Goal: Task Accomplishment & Management: Use online tool/utility

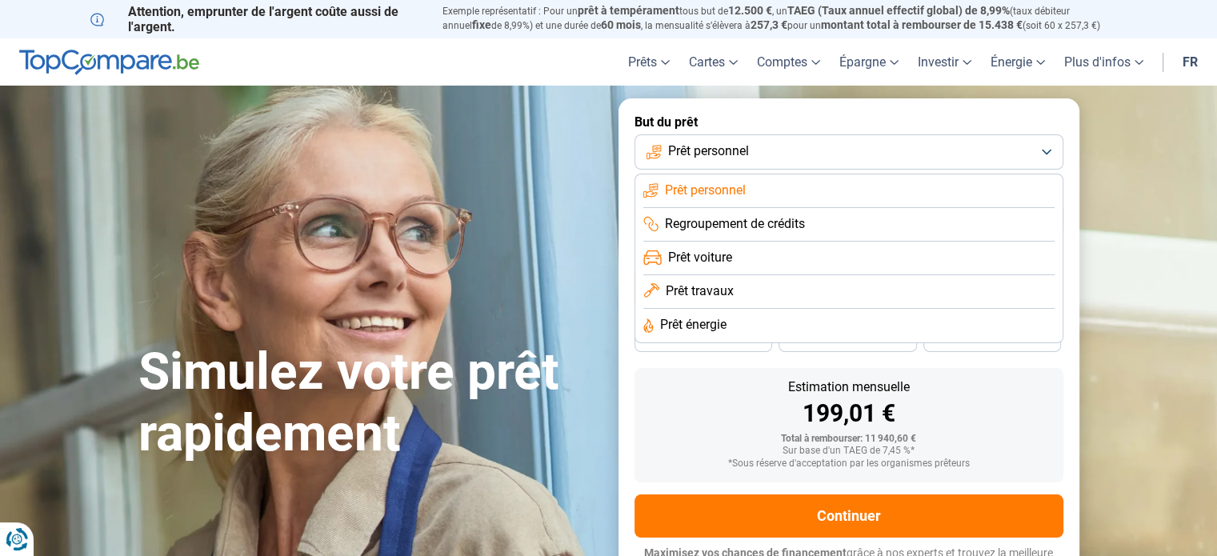
click at [720, 291] on span "Prêt travaux" at bounding box center [700, 291] width 68 height 18
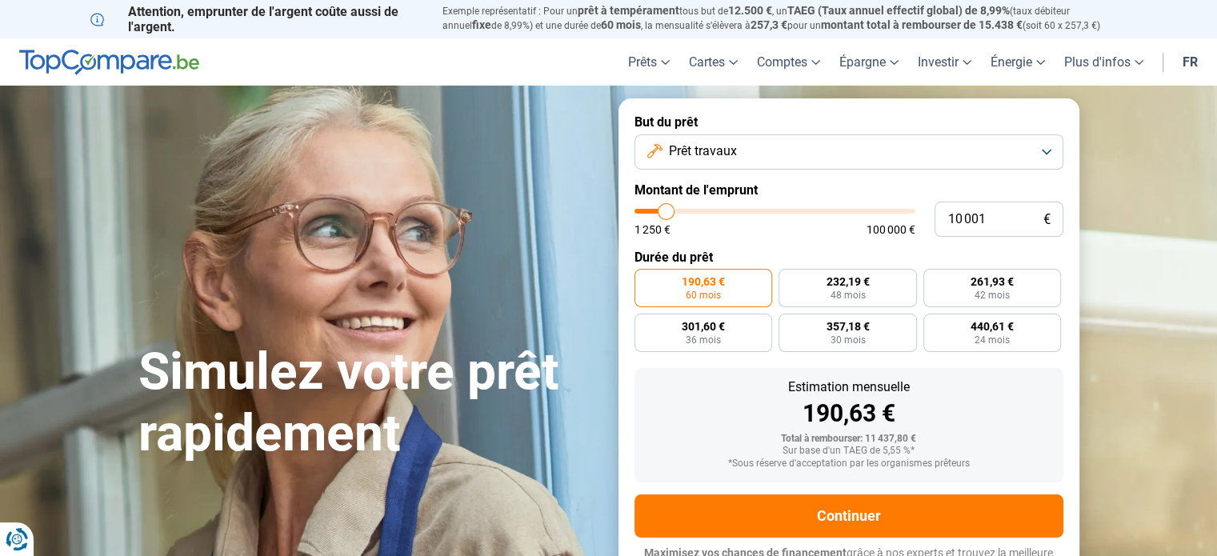
scroll to position [22, 0]
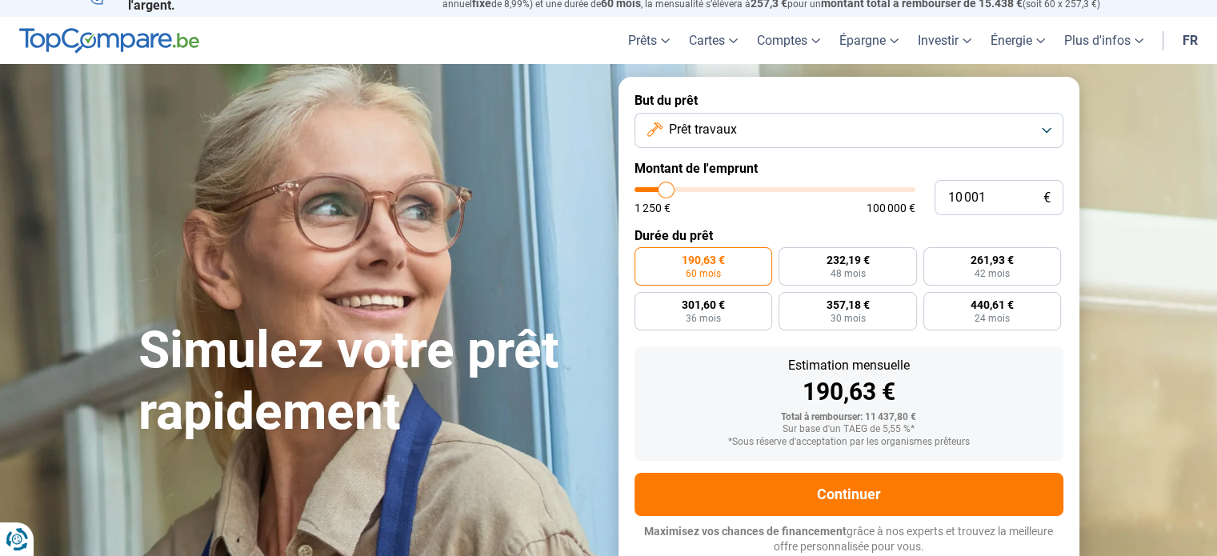
type input "10 250"
type input "10250"
type input "10 750"
type input "10750"
type input "11 750"
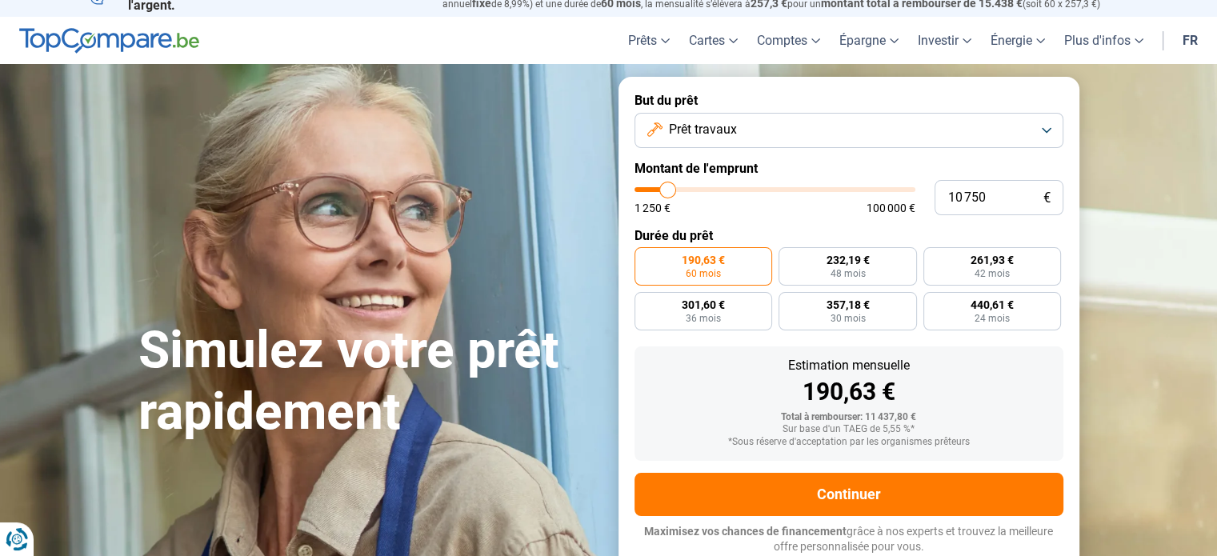
type input "11750"
type input "12 500"
type input "12500"
type input "15 250"
type input "15250"
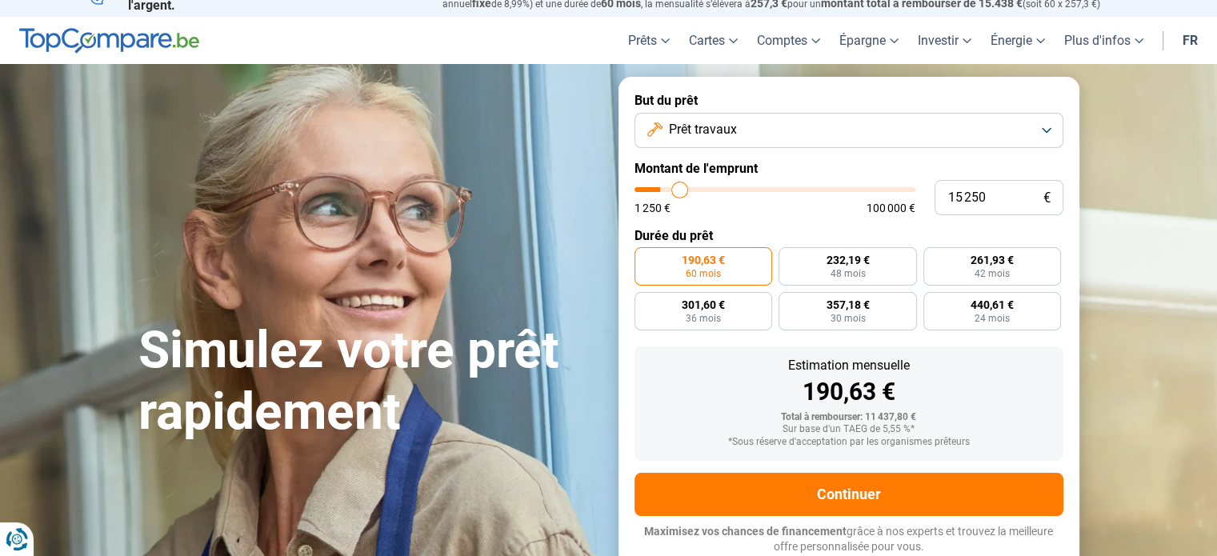
type input "17 250"
type input "17250"
type input "17 750"
type input "17750"
type input "18 500"
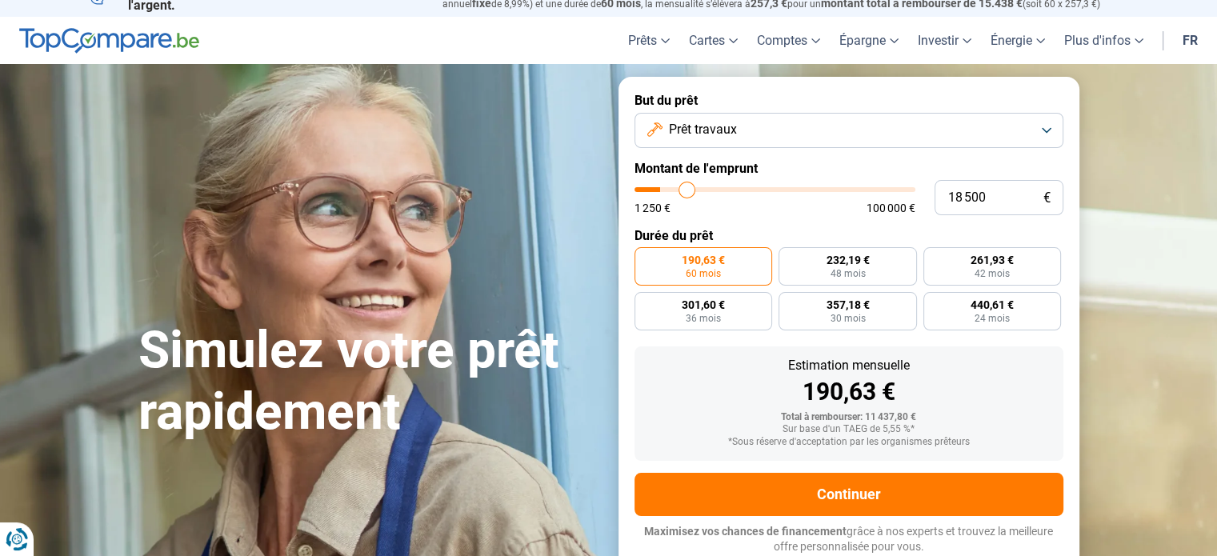
type input "18500"
type input "18 750"
type input "18750"
type input "20 250"
type input "20250"
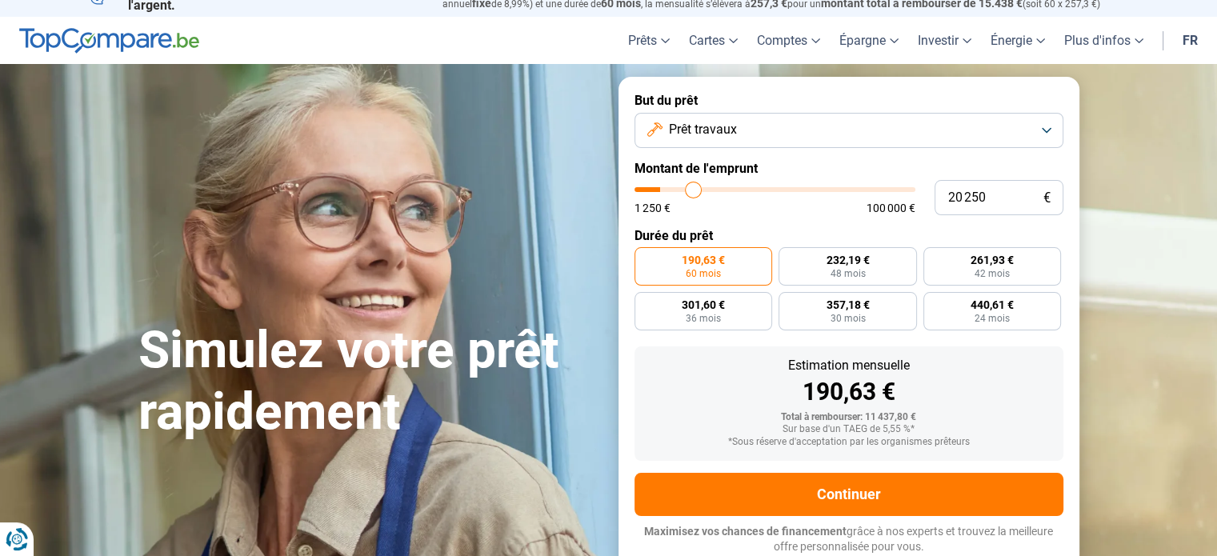
type input "20 750"
type input "20750"
type input "21 250"
type input "21250"
type input "22 000"
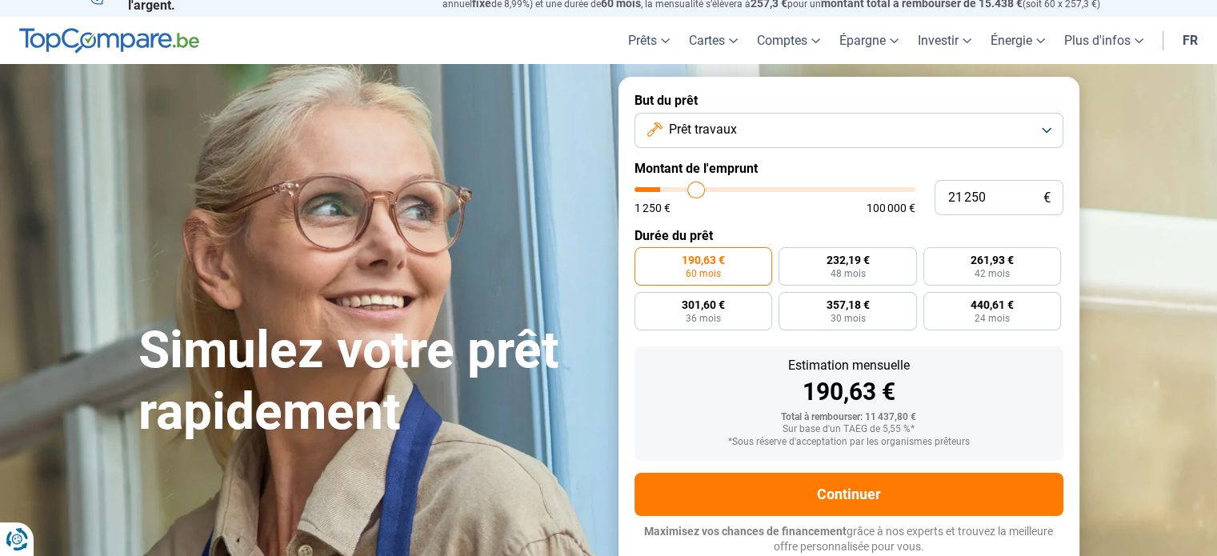
type input "22000"
type input "22 250"
type input "22250"
type input "22 500"
type input "22500"
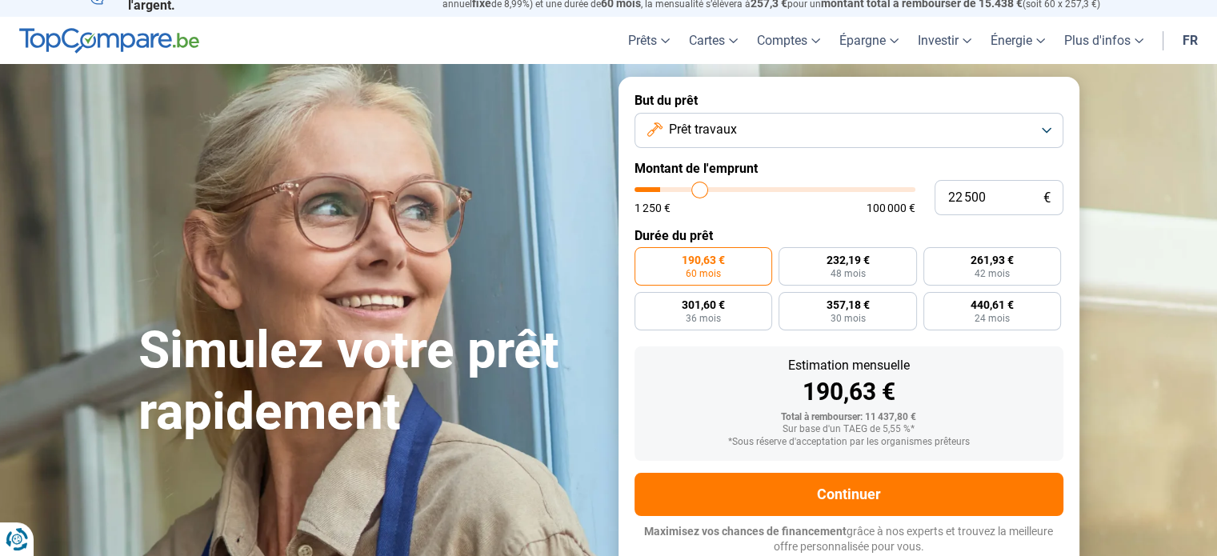
type input "23 500"
type input "23500"
type input "25 250"
type input "25250"
type input "26 500"
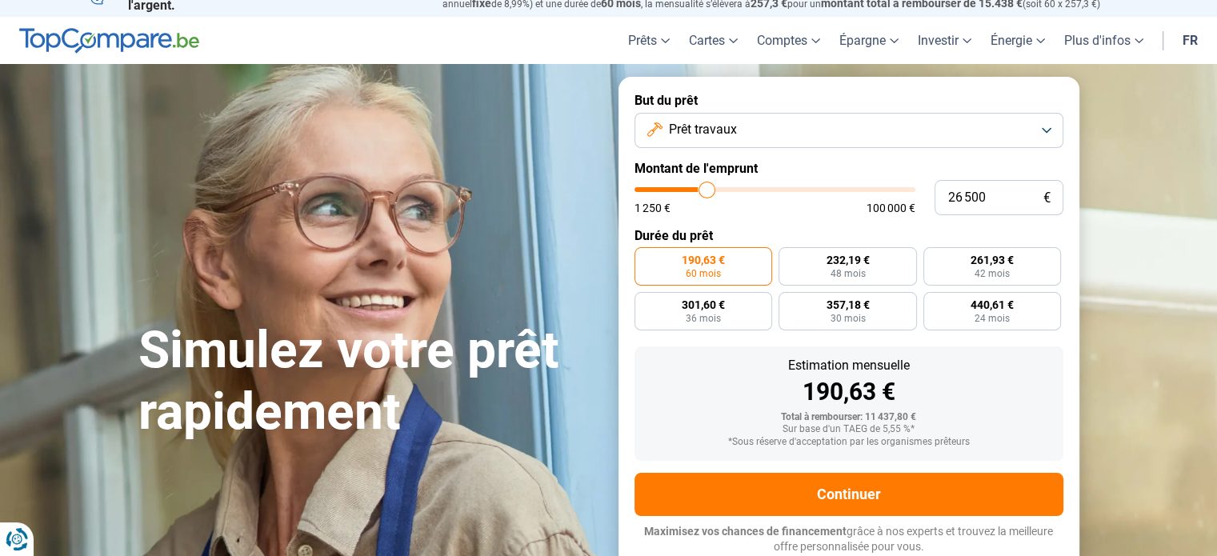
type input "26500"
type input "28 000"
type input "28000"
type input "29 750"
type input "29750"
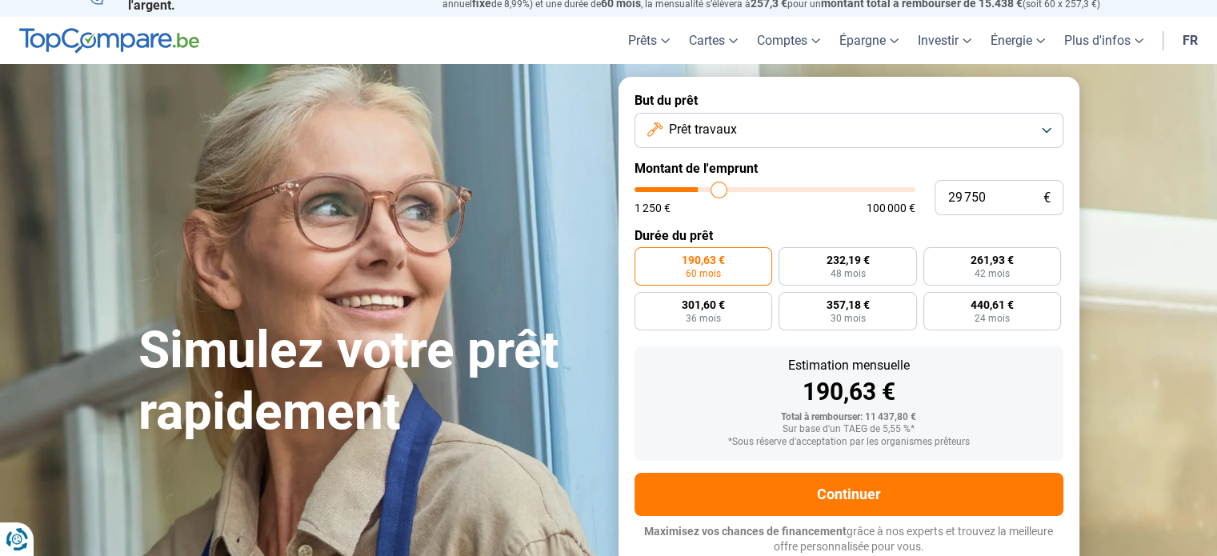
type input "30 500"
type input "30500"
type input "31 000"
type input "31000"
type input "31 750"
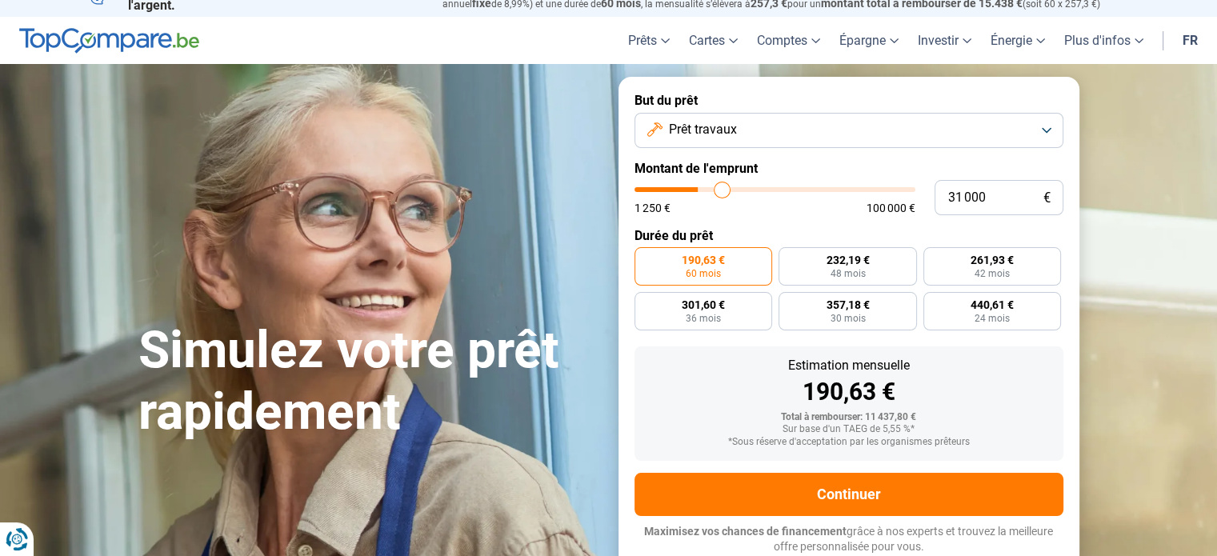
type input "31750"
type input "32 000"
type input "32000"
type input "32 250"
type input "32250"
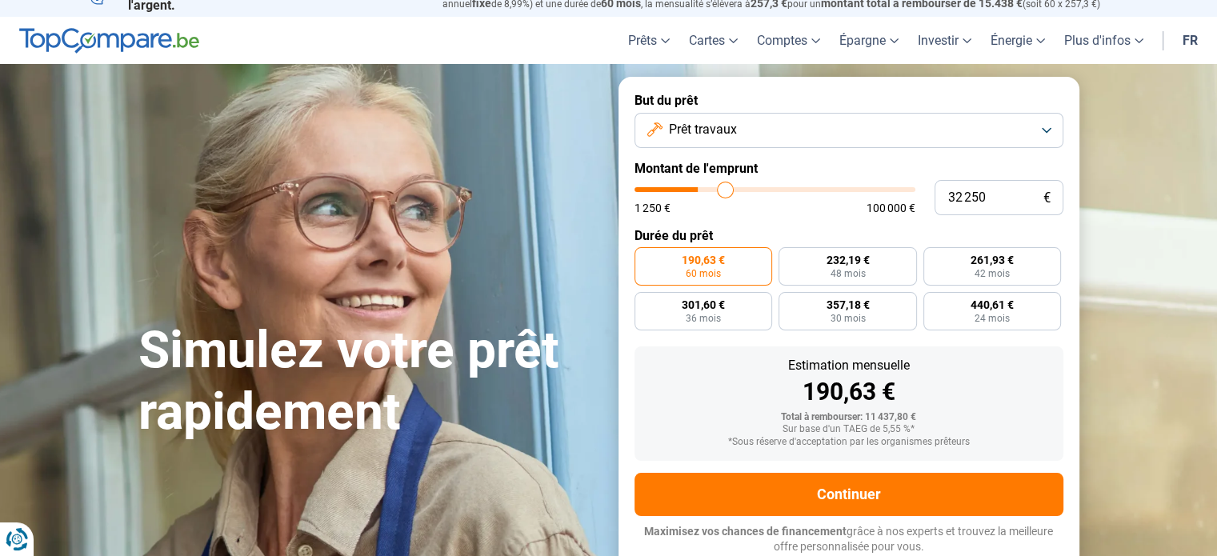
type input "32 500"
type input "32500"
type input "32 750"
type input "32750"
type input "33 000"
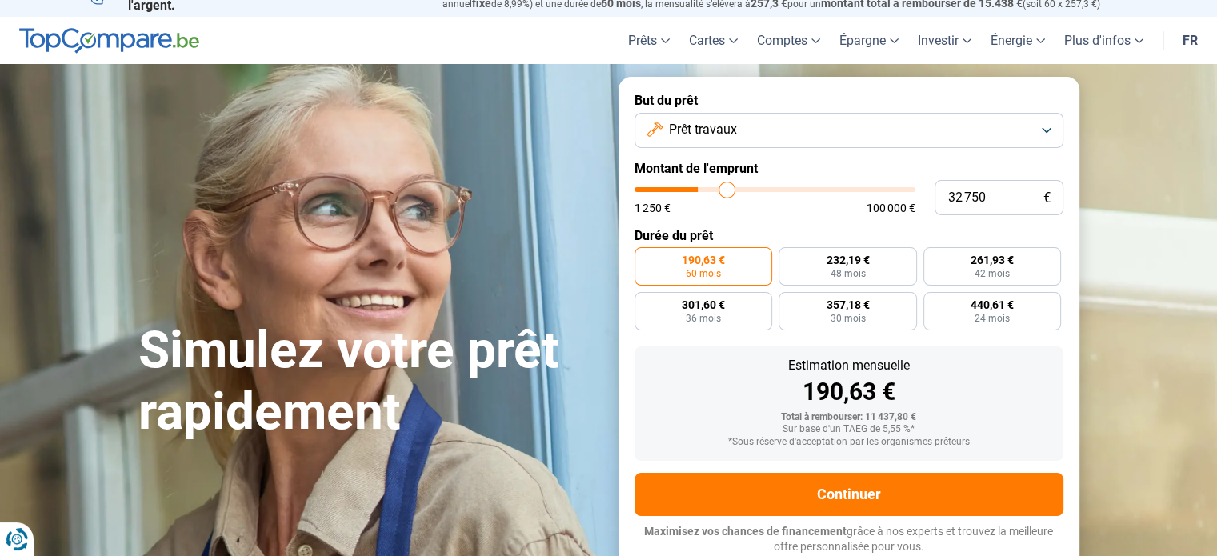
type input "33000"
type input "32 750"
type input "32750"
type input "32 000"
type input "32000"
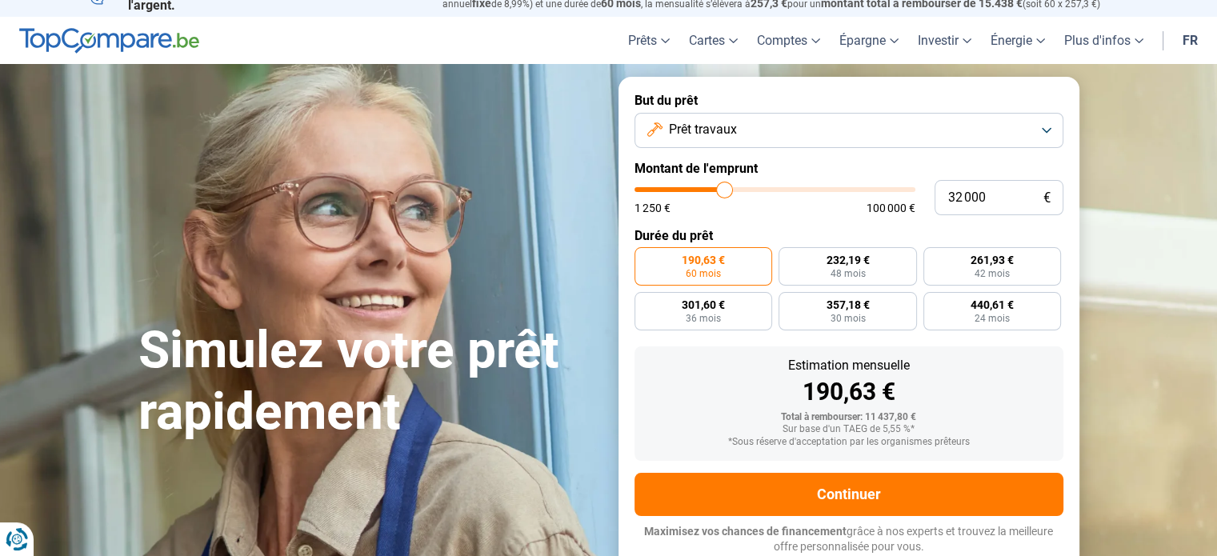
type input "31 500"
type input "31500"
type input "30 750"
type input "30750"
type input "30 000"
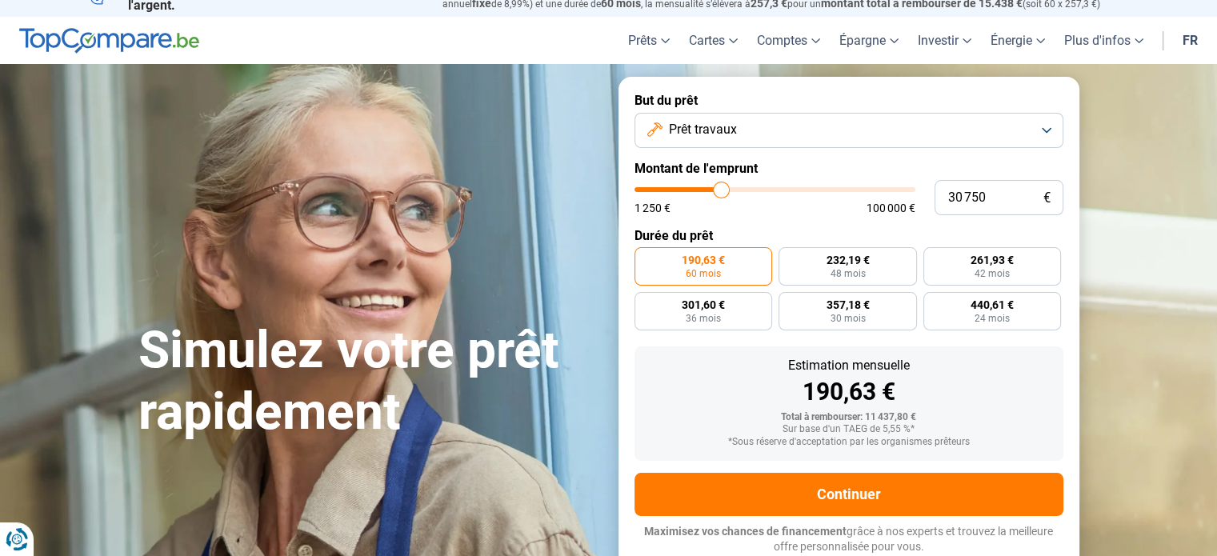
type input "30000"
type input "29 500"
type input "29500"
type input "29 000"
type input "29000"
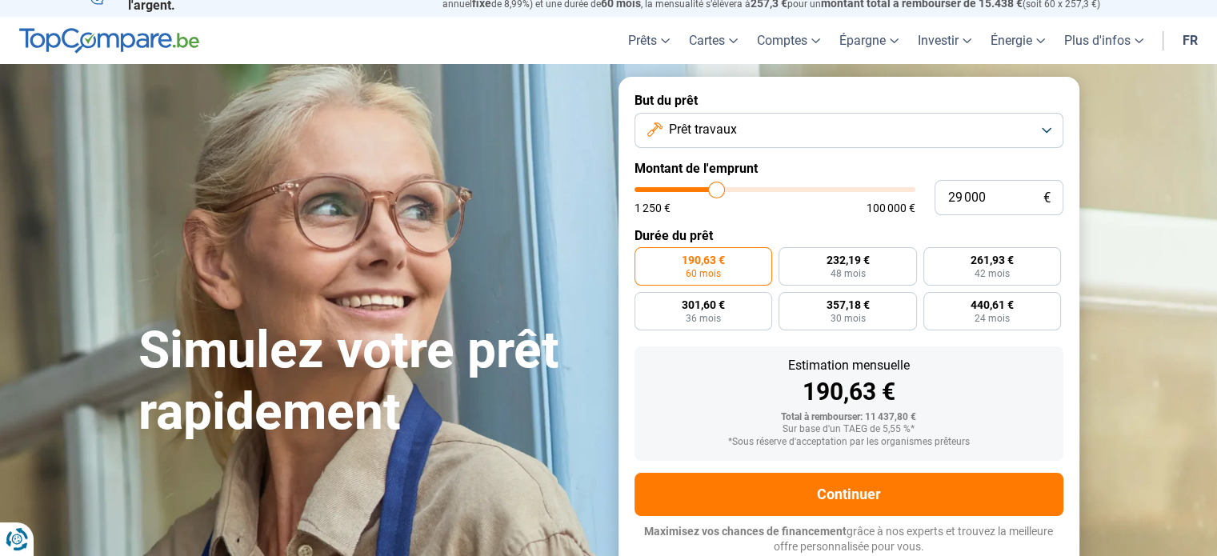
type input "28 500"
type input "28500"
type input "28 000"
type input "28000"
type input "27 750"
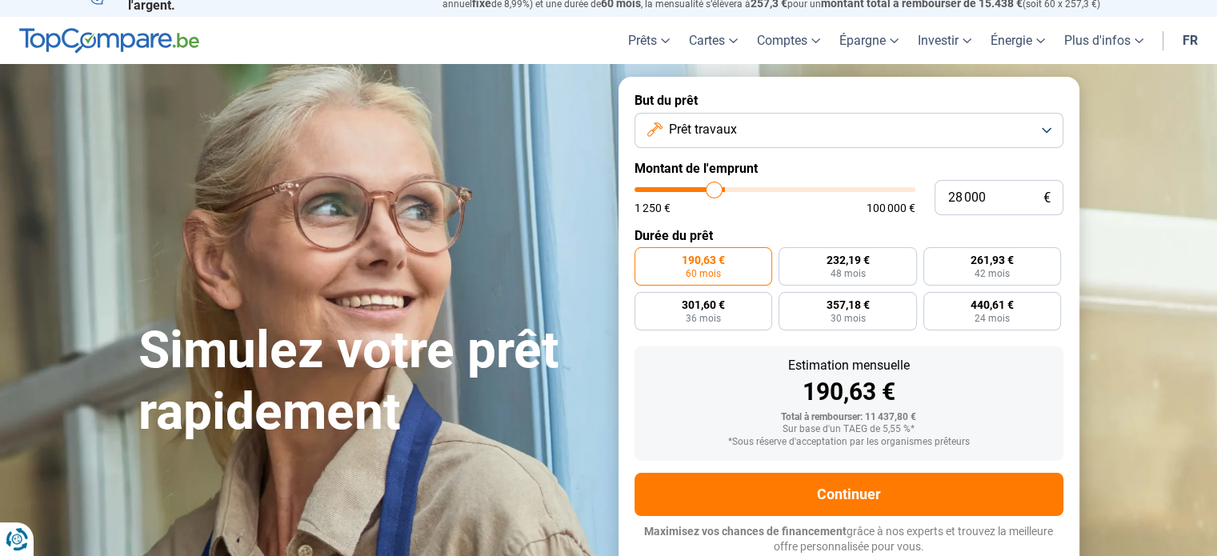
type input "27750"
type input "27 250"
type input "27250"
type input "27 000"
type input "27000"
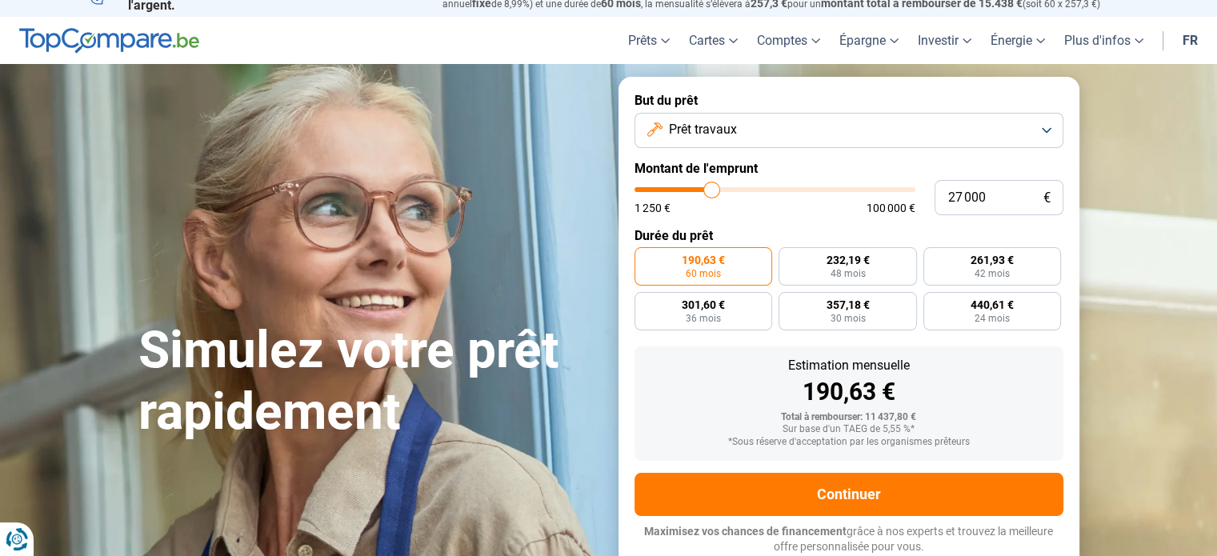
type input "26 750"
type input "26750"
type input "26 500"
type input "26500"
type input "26 250"
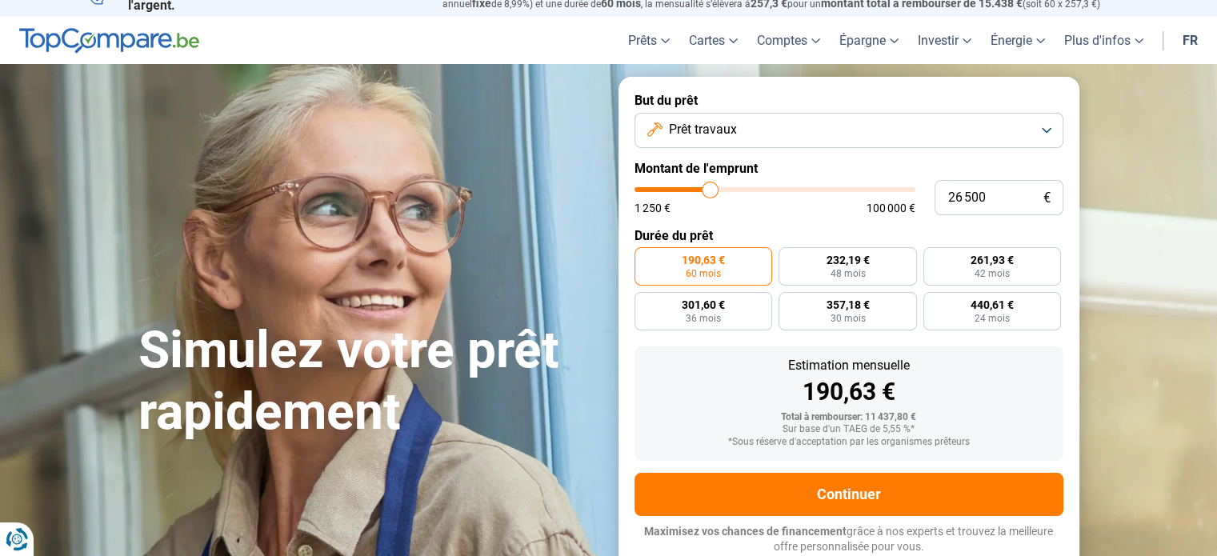
type input "26250"
type input "26 000"
type input "26000"
type input "25 750"
type input "25750"
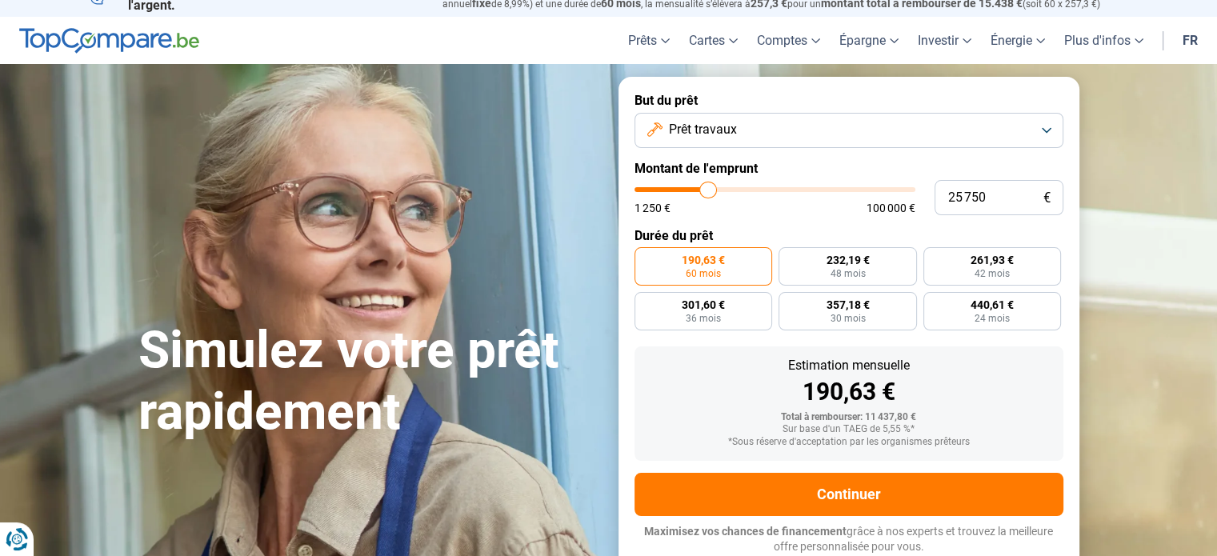
type input "25 500"
type input "25500"
type input "24 250"
type input "24250"
type input "23 750"
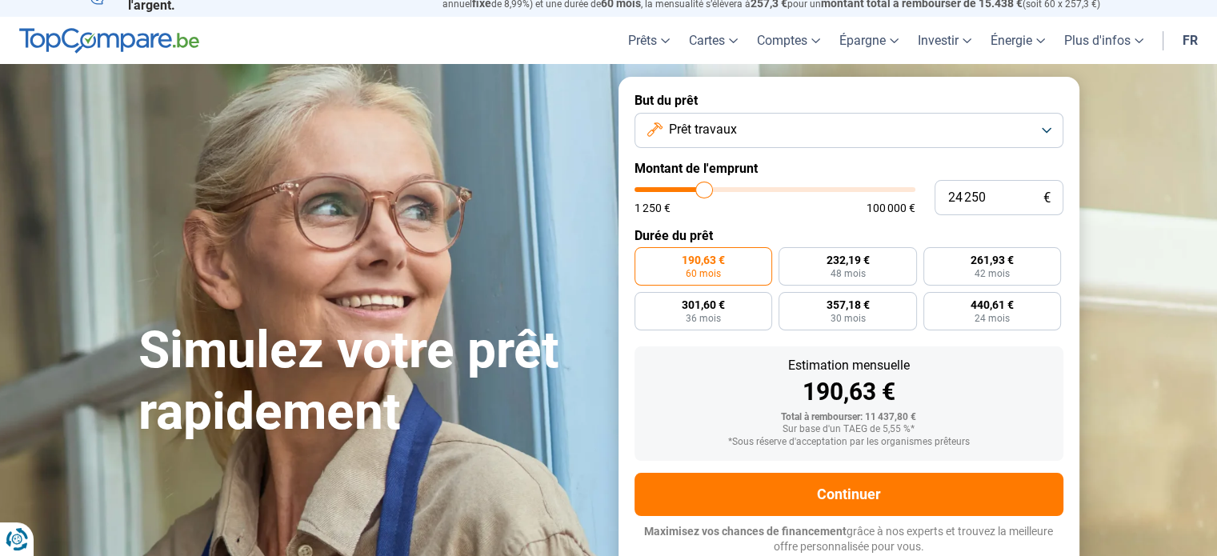
type input "23750"
type input "23 250"
type input "23250"
type input "22 500"
type input "22500"
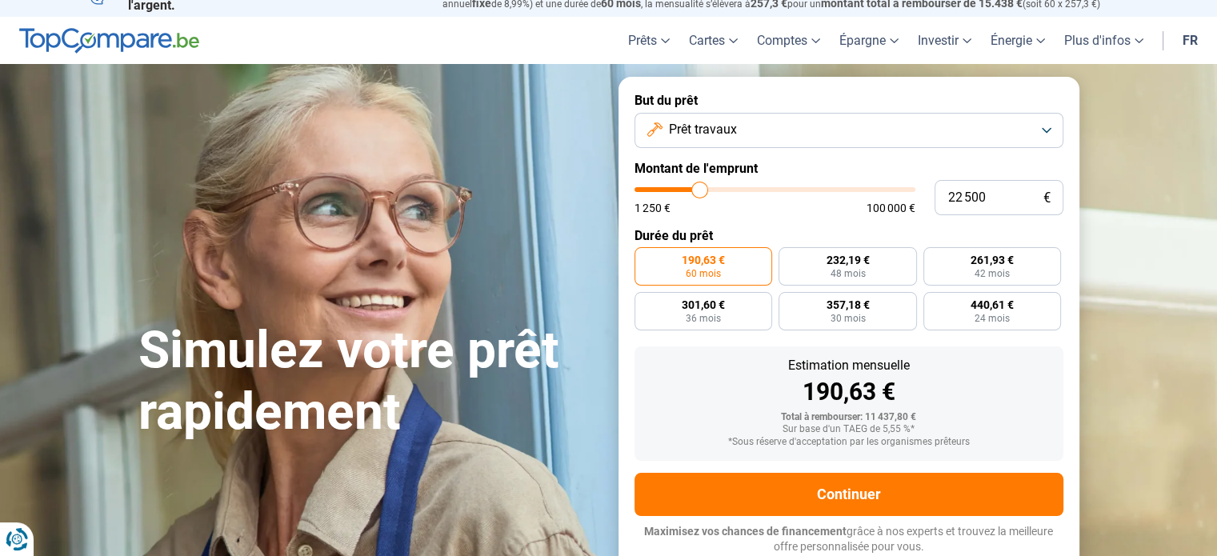
type input "22 250"
type input "22250"
type input "22 000"
type input "22000"
type input "21 750"
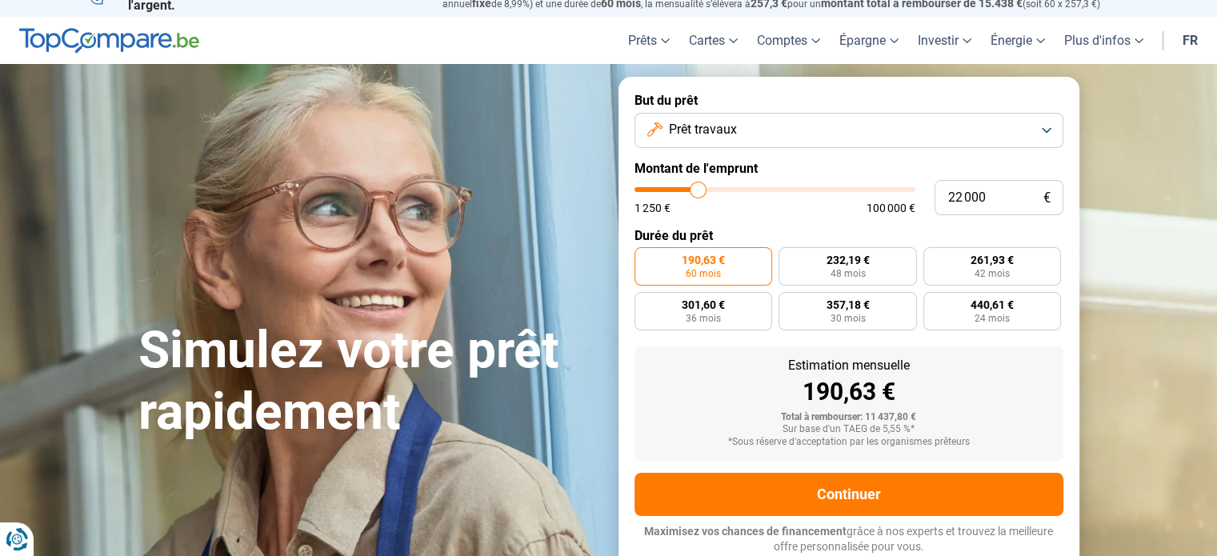
type input "21750"
type input "21 250"
type input "21250"
type input "21 000"
type input "21000"
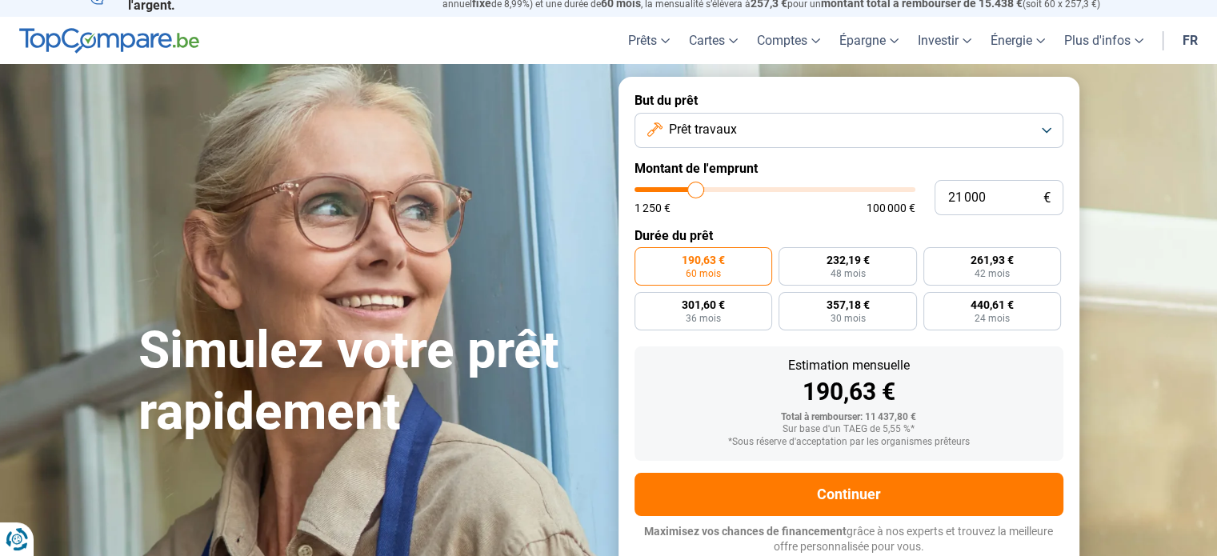
type input "20 750"
type input "20750"
type input "20 500"
type input "20500"
type input "20 250"
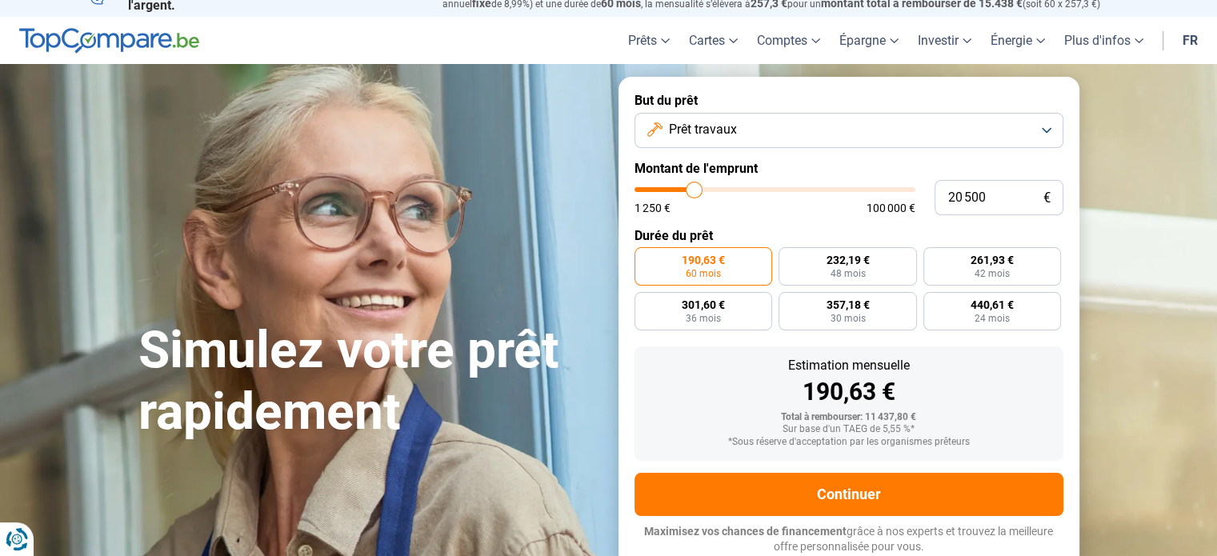
type input "20250"
type input "20 000"
type input "20000"
type input "19 750"
type input "19750"
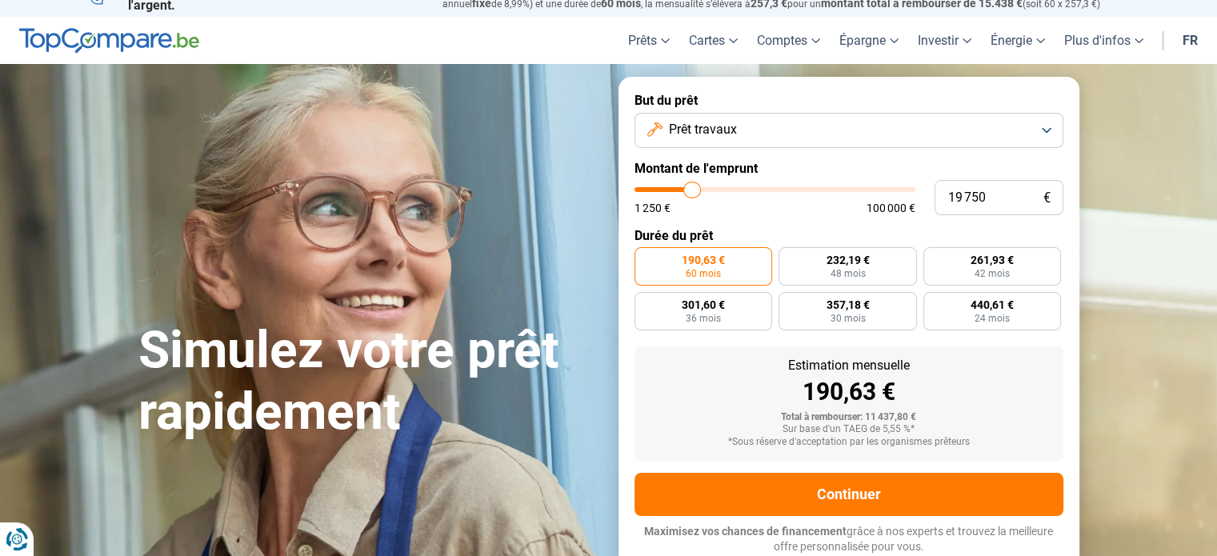
type input "19 500"
type input "19500"
type input "19 250"
type input "19250"
type input "19 000"
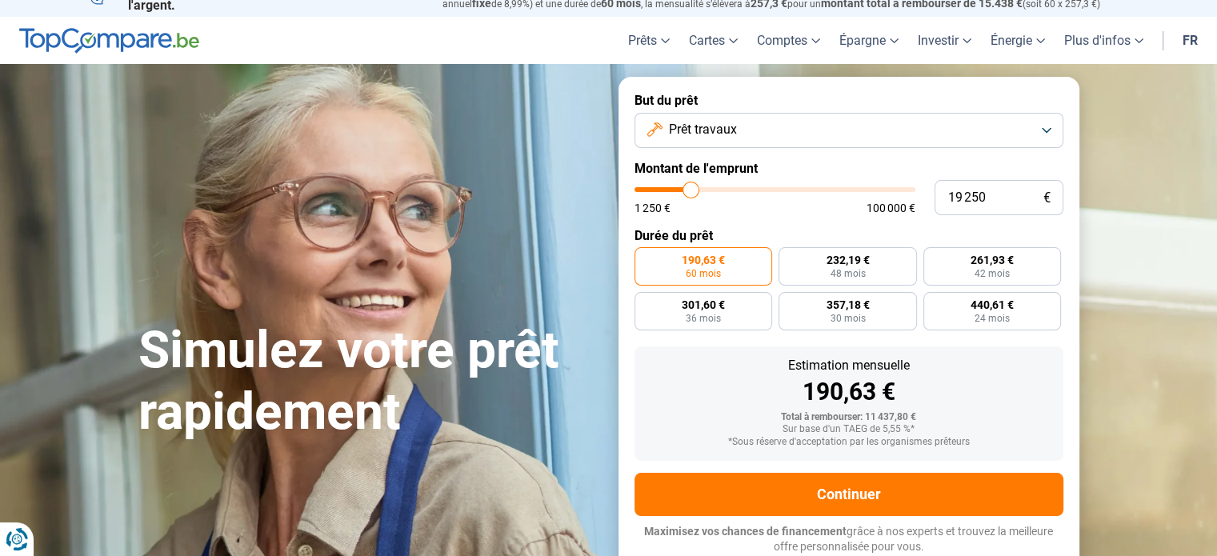
type input "19000"
type input "18 750"
type input "18750"
type input "18 500"
type input "18500"
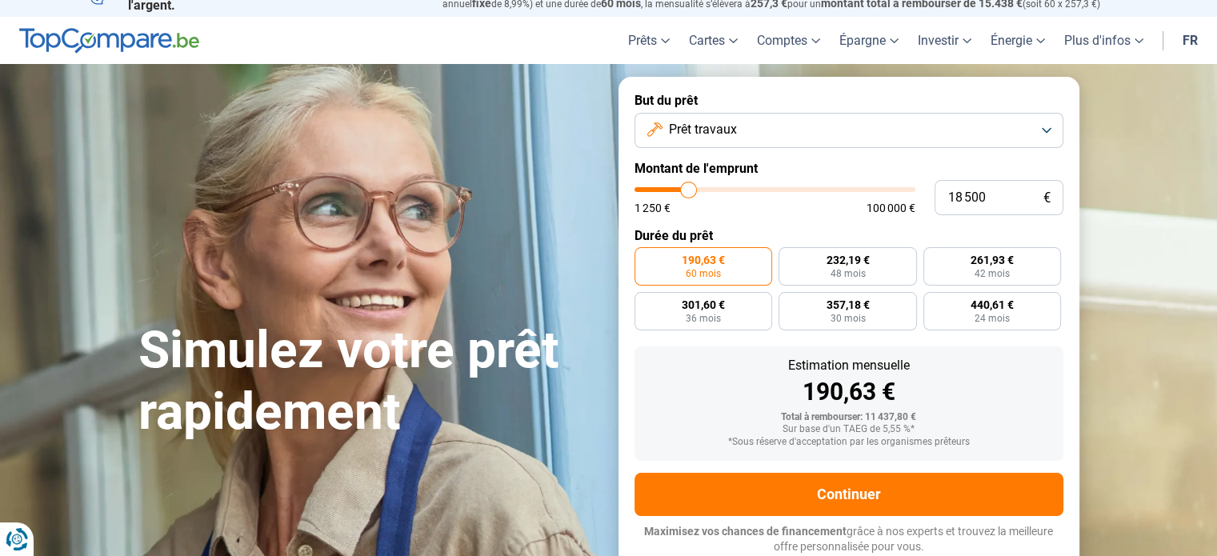
type input "18 000"
type input "18000"
type input "17 750"
type input "17750"
type input "17 500"
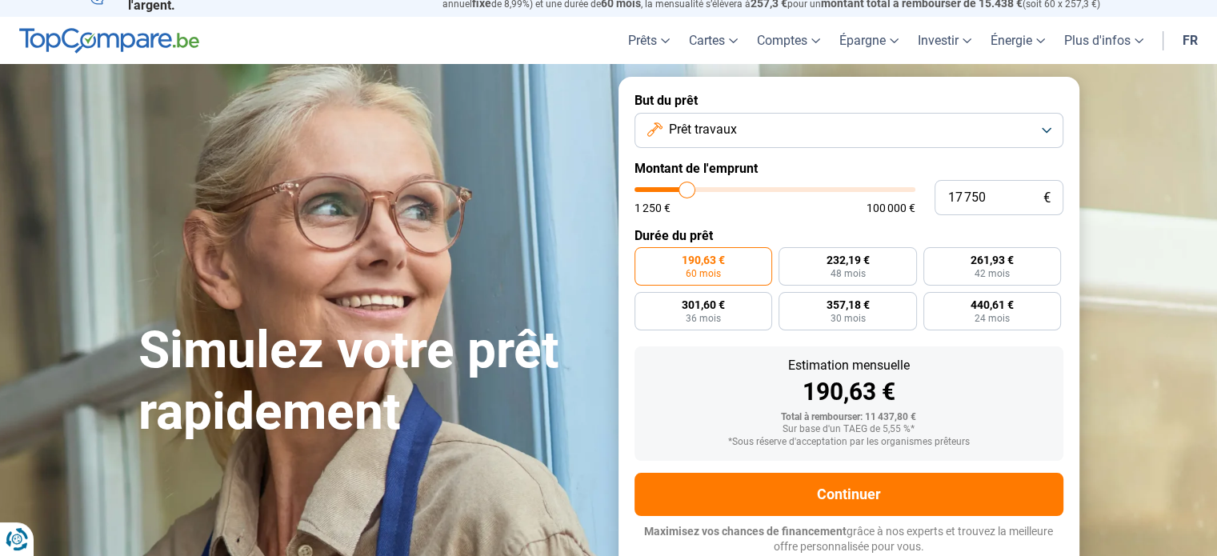
type input "17500"
type input "17 250"
type input "17250"
type input "17 000"
type input "17000"
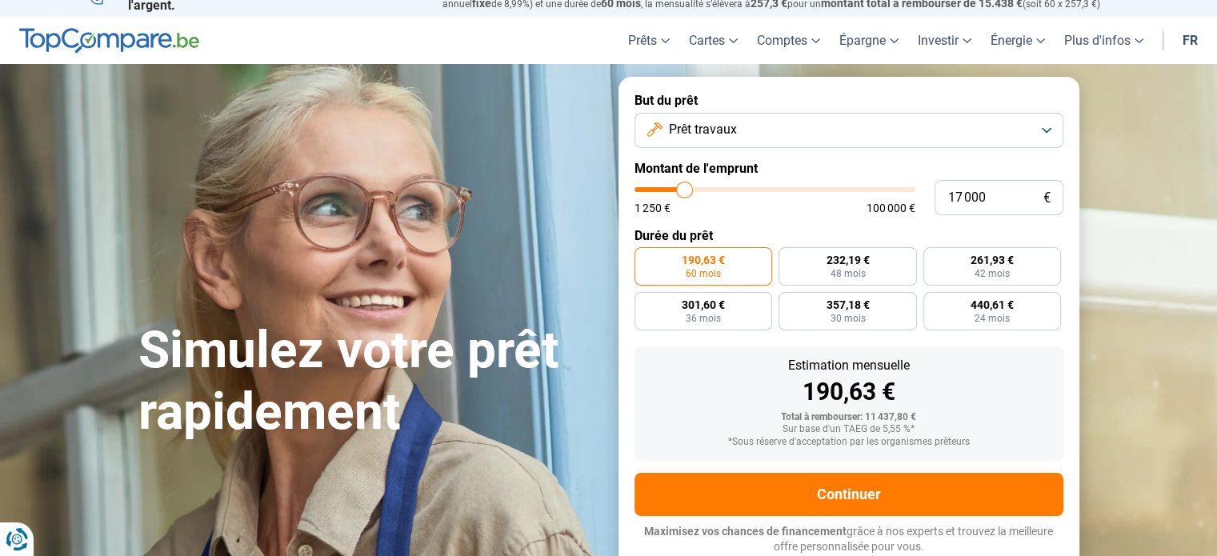
type input "16 750"
type input "16750"
type input "16 500"
type input "16500"
type input "16 250"
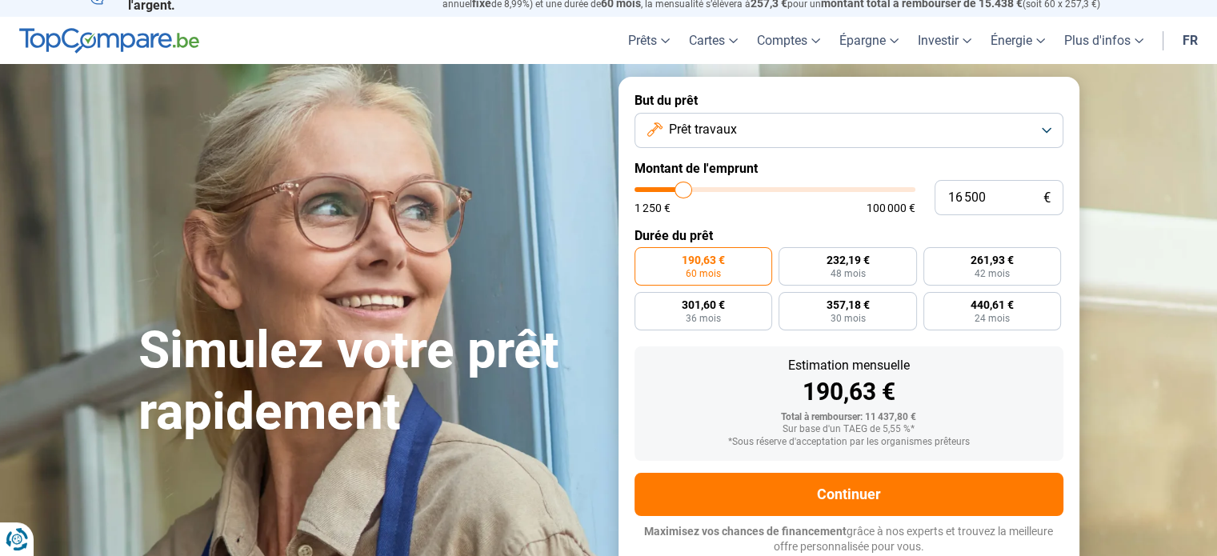
type input "16250"
type input "16 000"
type input "16000"
type input "15 750"
type input "15750"
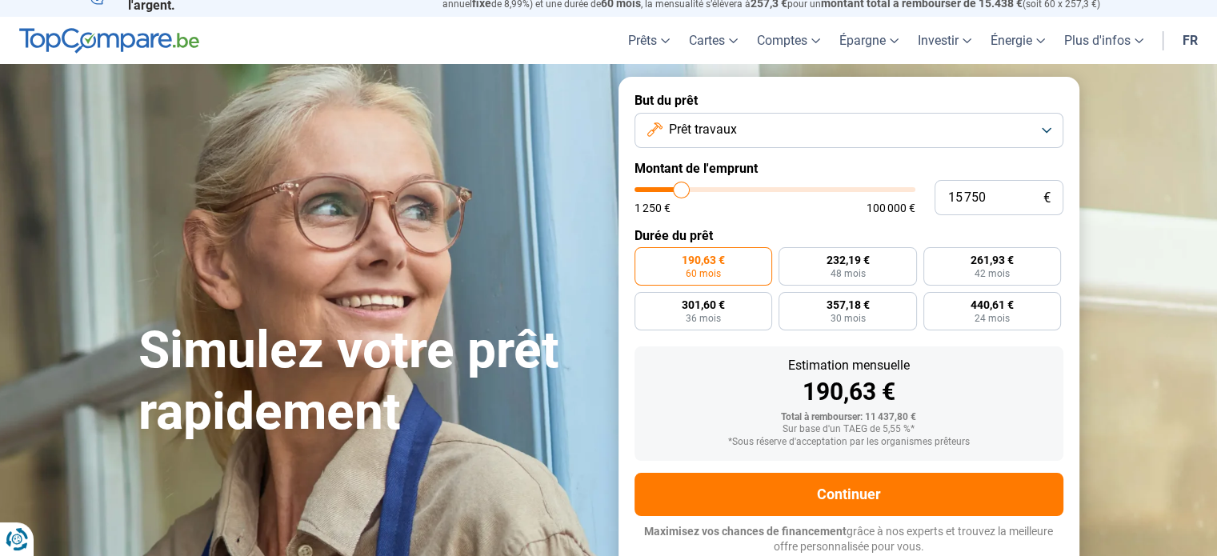
type input "15 500"
type input "15500"
type input "15 250"
type input "15250"
type input "15 000"
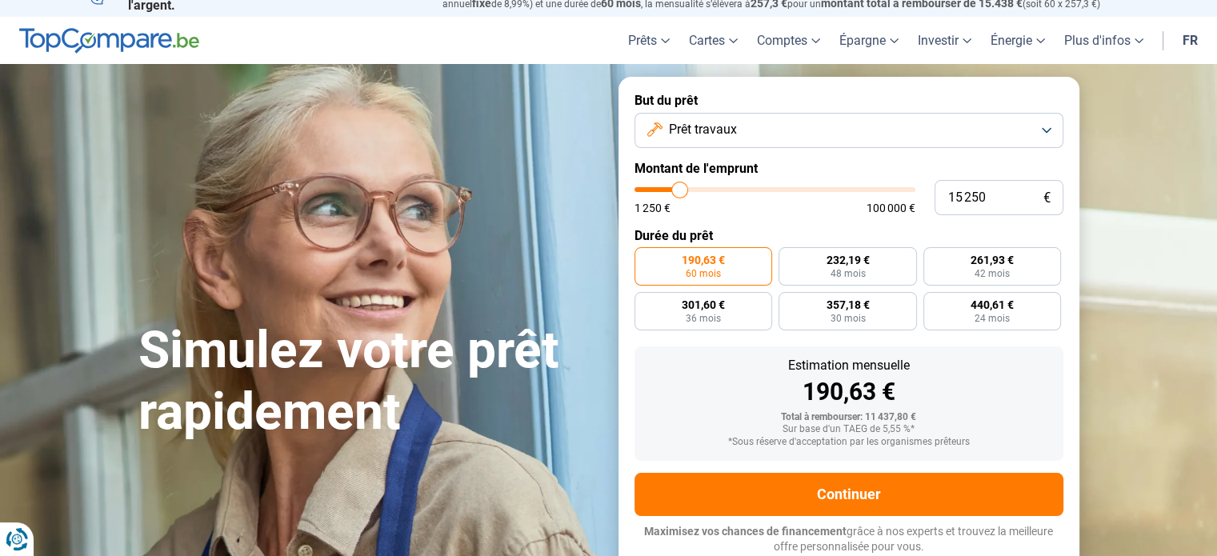
type input "15000"
type input "14 750"
type input "14750"
type input "14 500"
type input "14500"
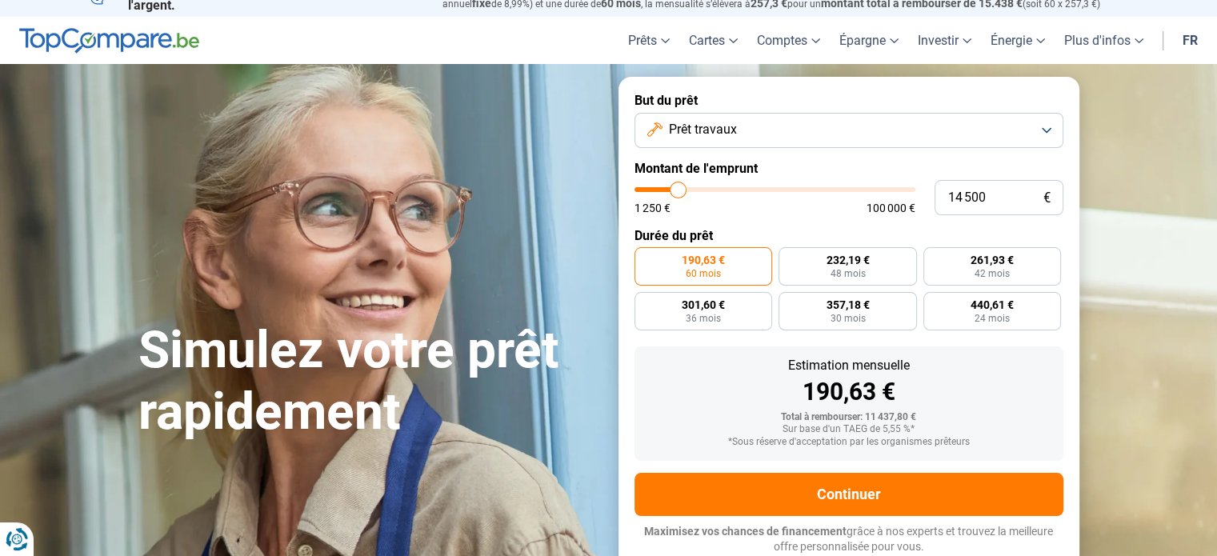
type input "14 250"
type input "14250"
type input "14 000"
type input "14000"
type input "13 500"
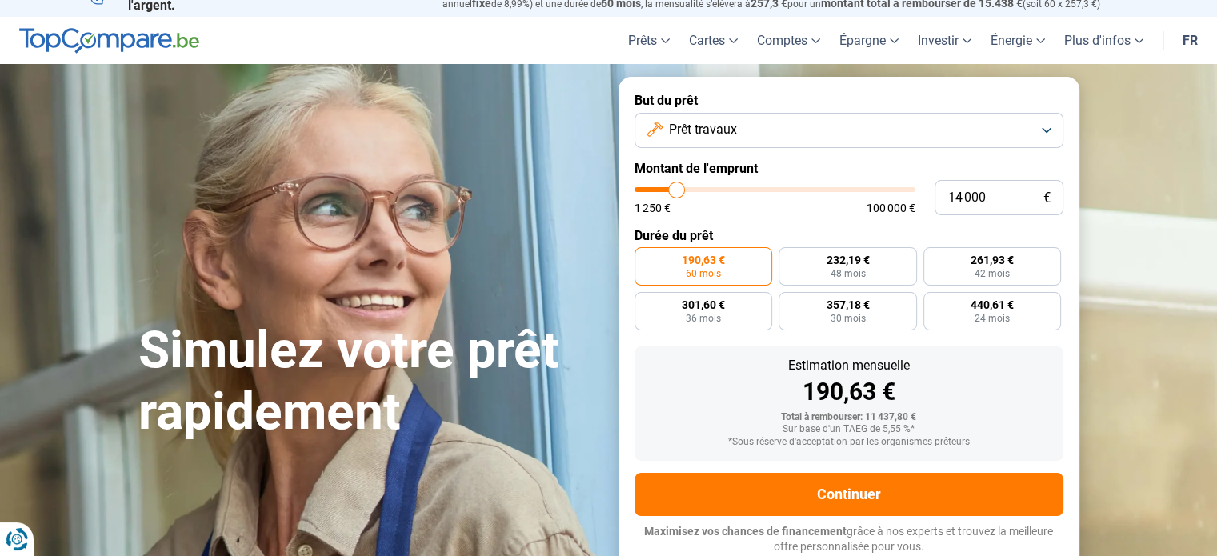
type input "13500"
type input "13 250"
type input "13250"
type input "13 000"
type input "13000"
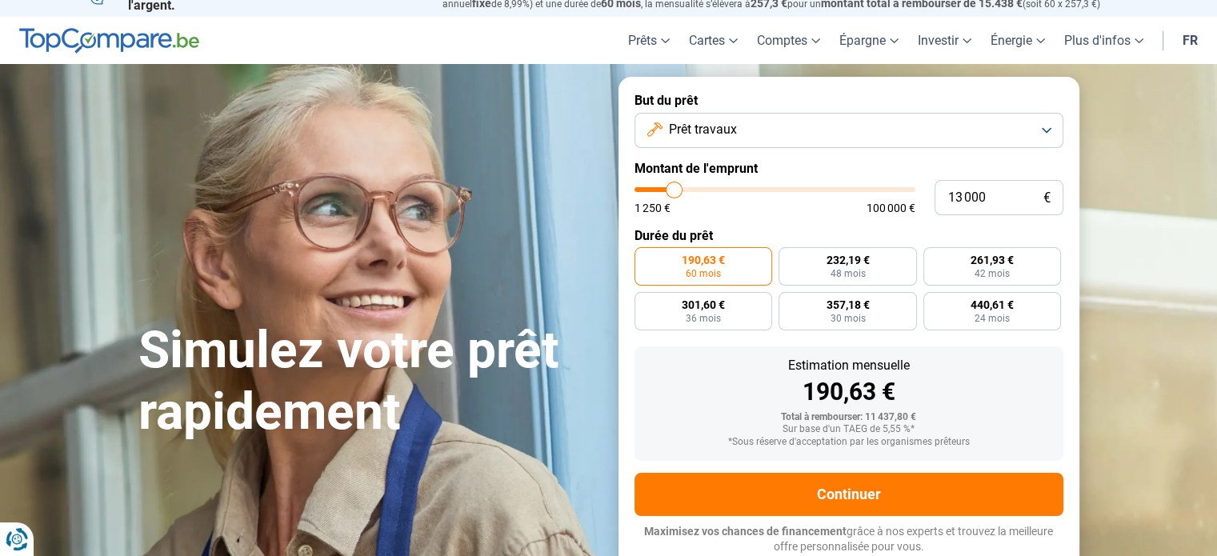
type input "12 750"
type input "12750"
type input "12 500"
type input "12500"
type input "12 250"
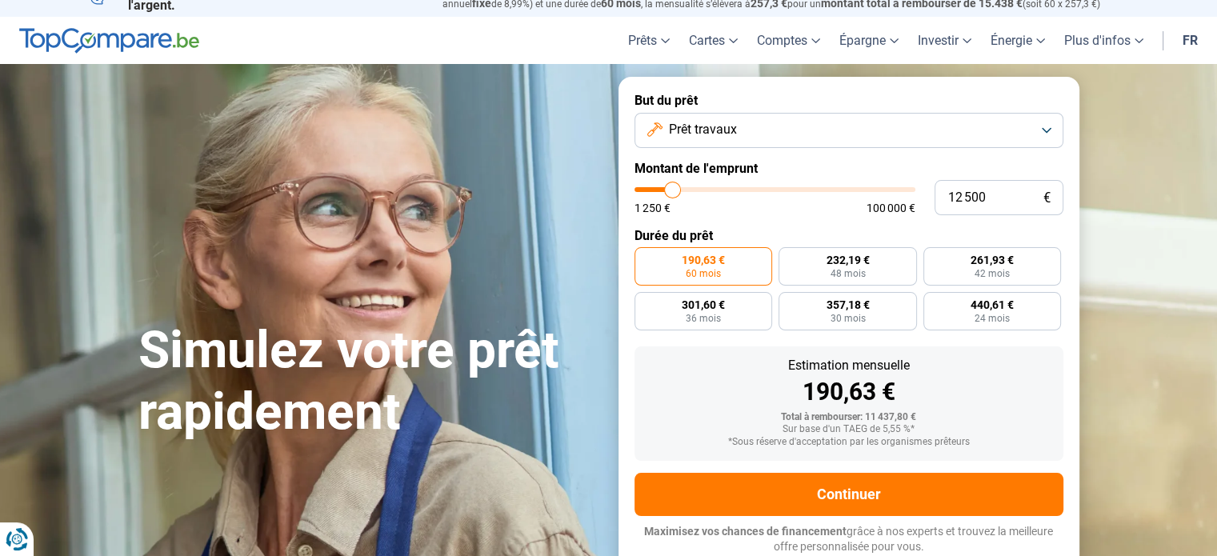
type input "12250"
type input "12 000"
type input "12000"
type input "11 750"
type input "11750"
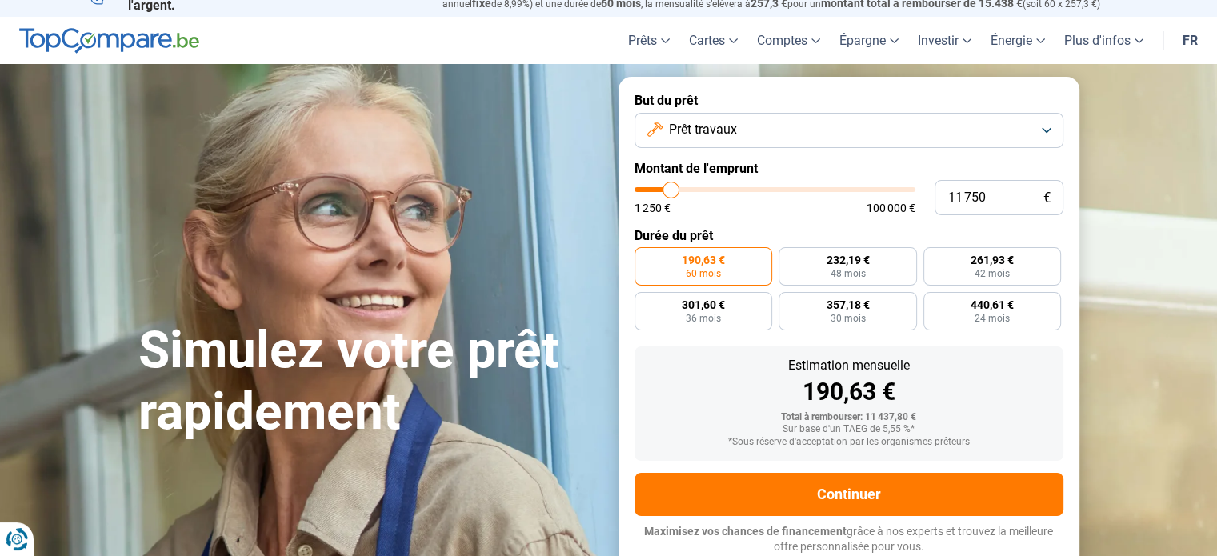
type input "11 500"
type input "11500"
type input "11 250"
type input "11250"
type input "11 000"
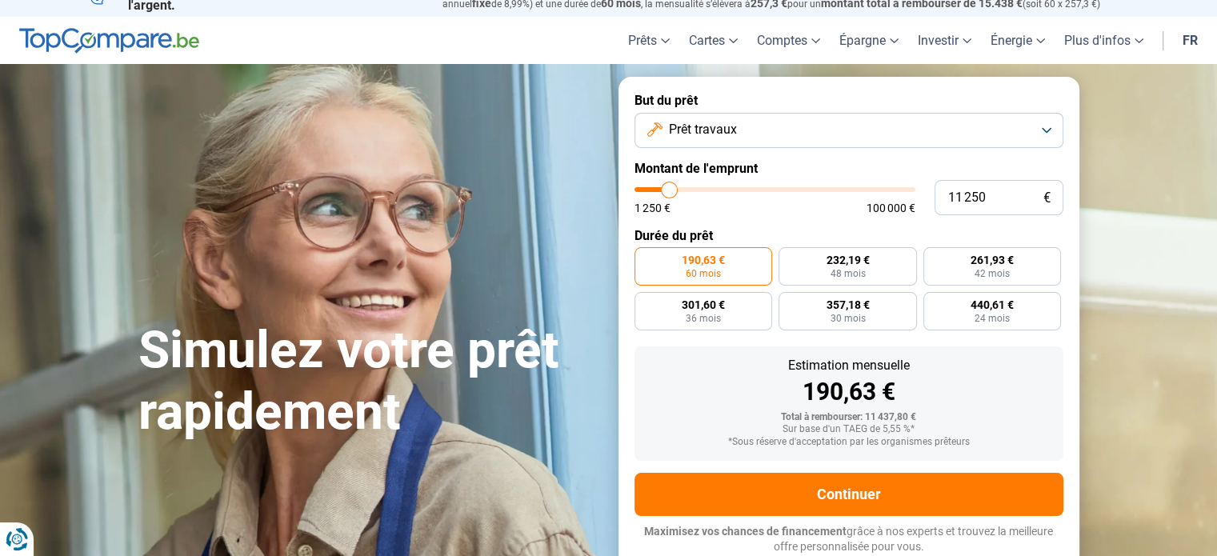
type input "11000"
type input "10 750"
type input "10750"
type input "10 500"
type input "10500"
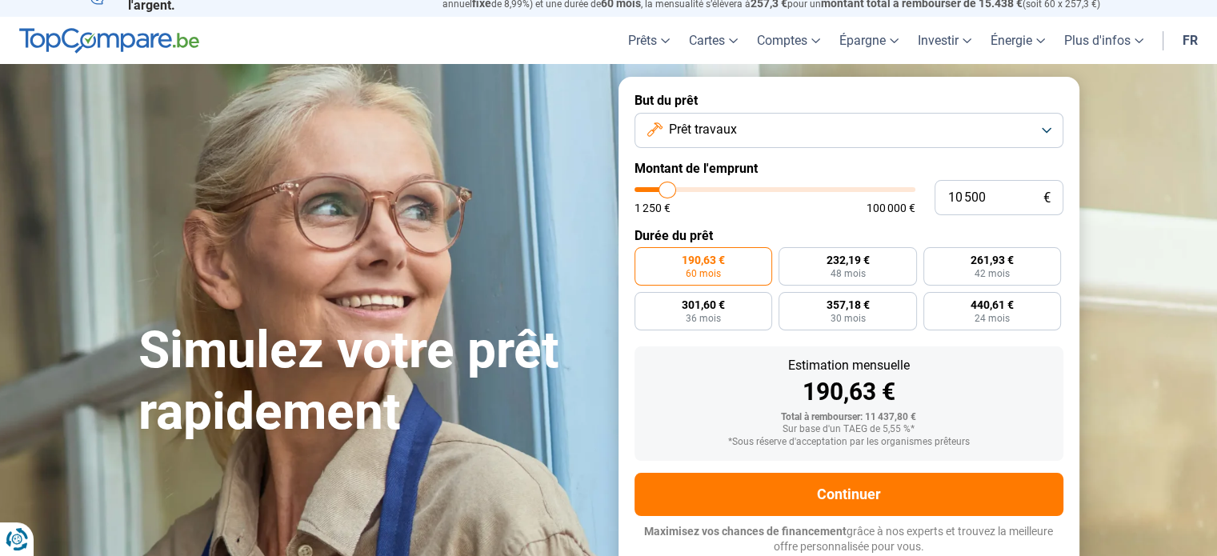
type input "10 250"
type input "10250"
type input "10 000"
type input "10000"
type input "9 750"
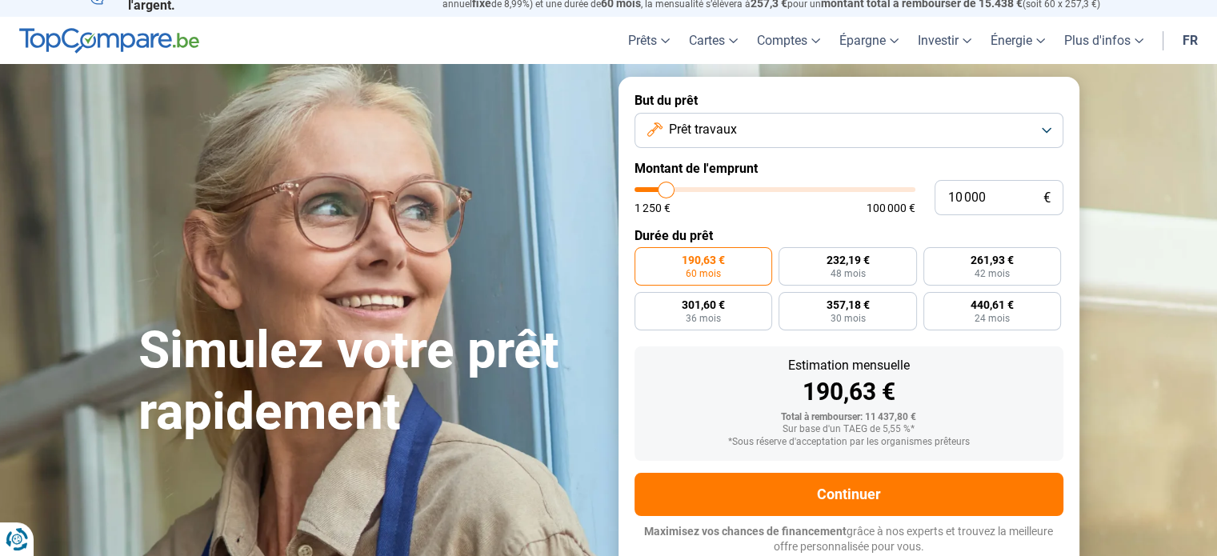
type input "9750"
type input "10 000"
type input "10000"
type input "10 250"
type input "10250"
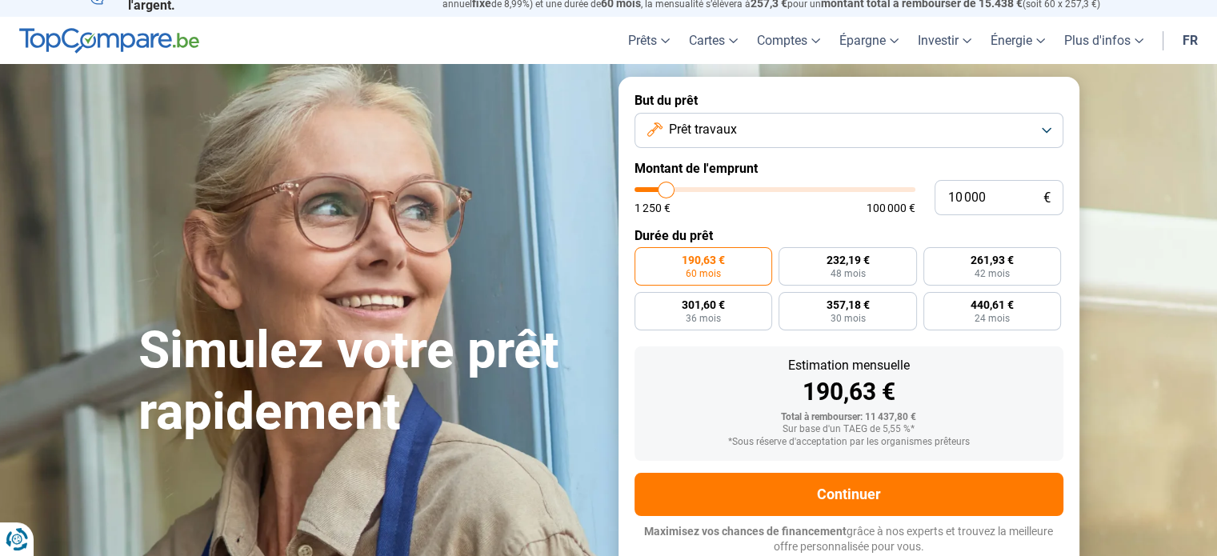
click at [666, 187] on input "range" at bounding box center [775, 189] width 281 height 5
click at [957, 326] on div "232,17 € 48 mois 261,90 € 42 mois 301,57 € 36 mois 357,15 € 30 mois 440,57 € 24…" at bounding box center [849, 288] width 429 height 83
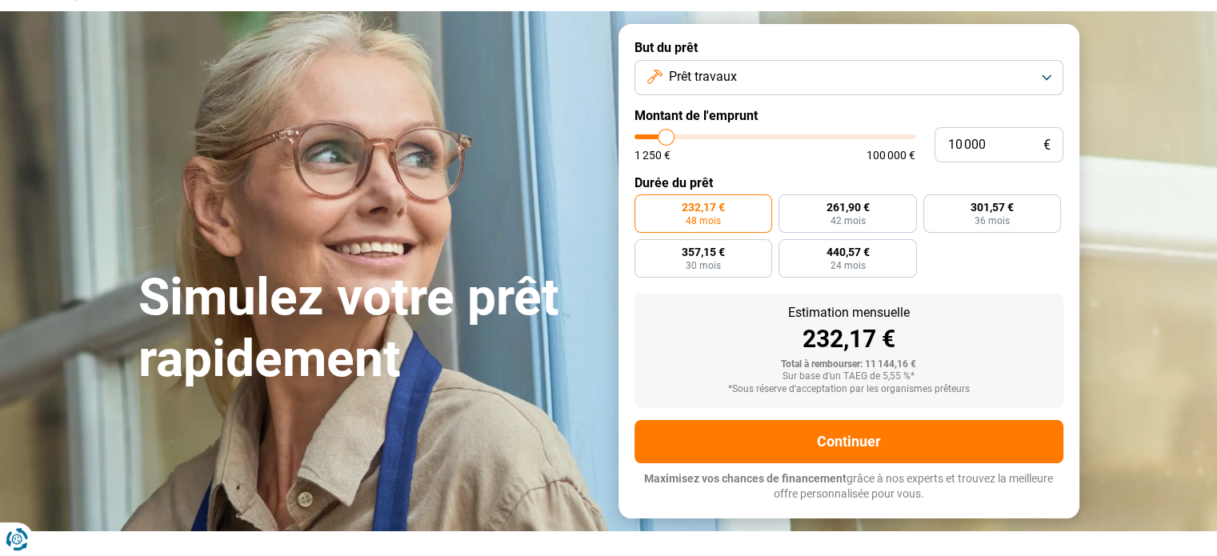
scroll to position [0, 0]
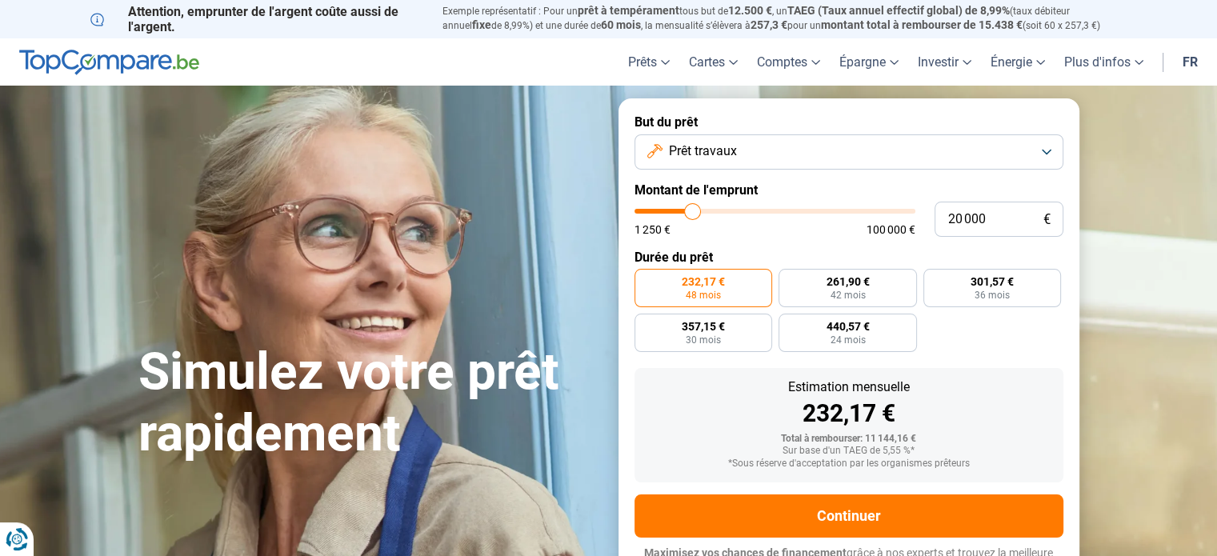
drag, startPoint x: 664, startPoint y: 209, endPoint x: 693, endPoint y: 206, distance: 28.9
click at [693, 209] on input "range" at bounding box center [775, 211] width 281 height 5
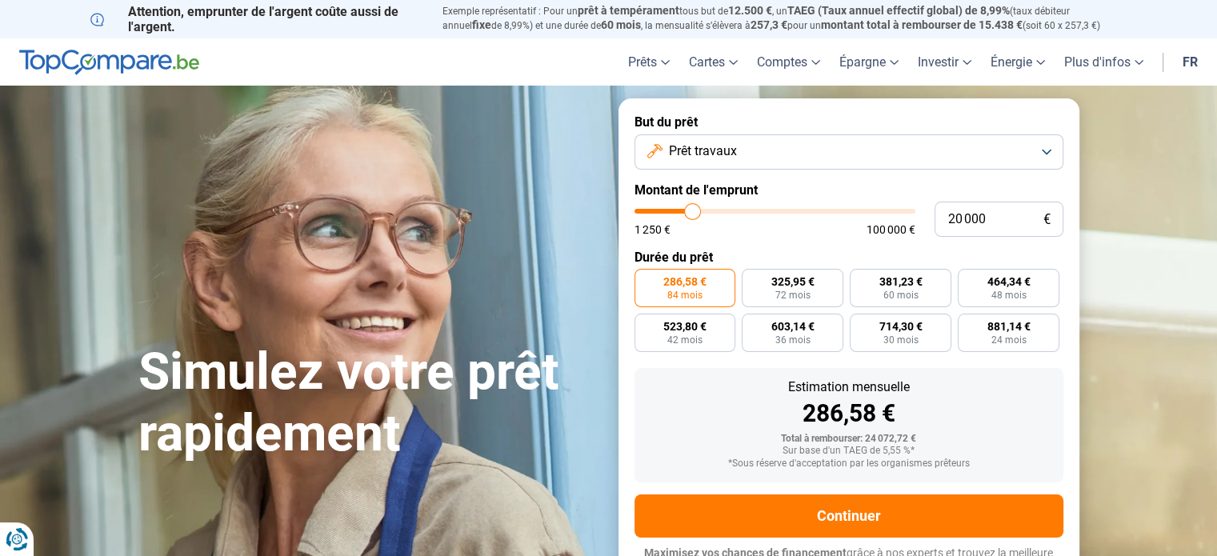
scroll to position [22, 0]
